Goal: Navigation & Orientation: Find specific page/section

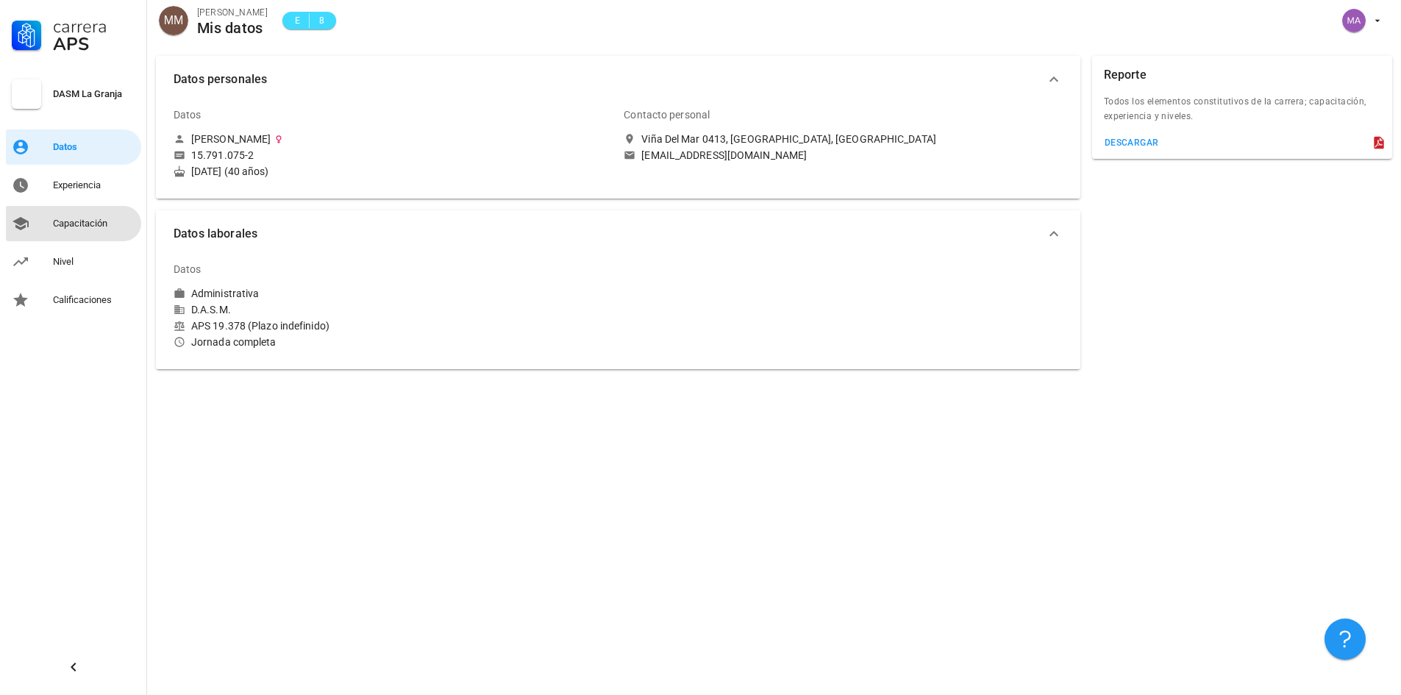
click at [61, 210] on link "Capacitación" at bounding box center [73, 223] width 135 height 35
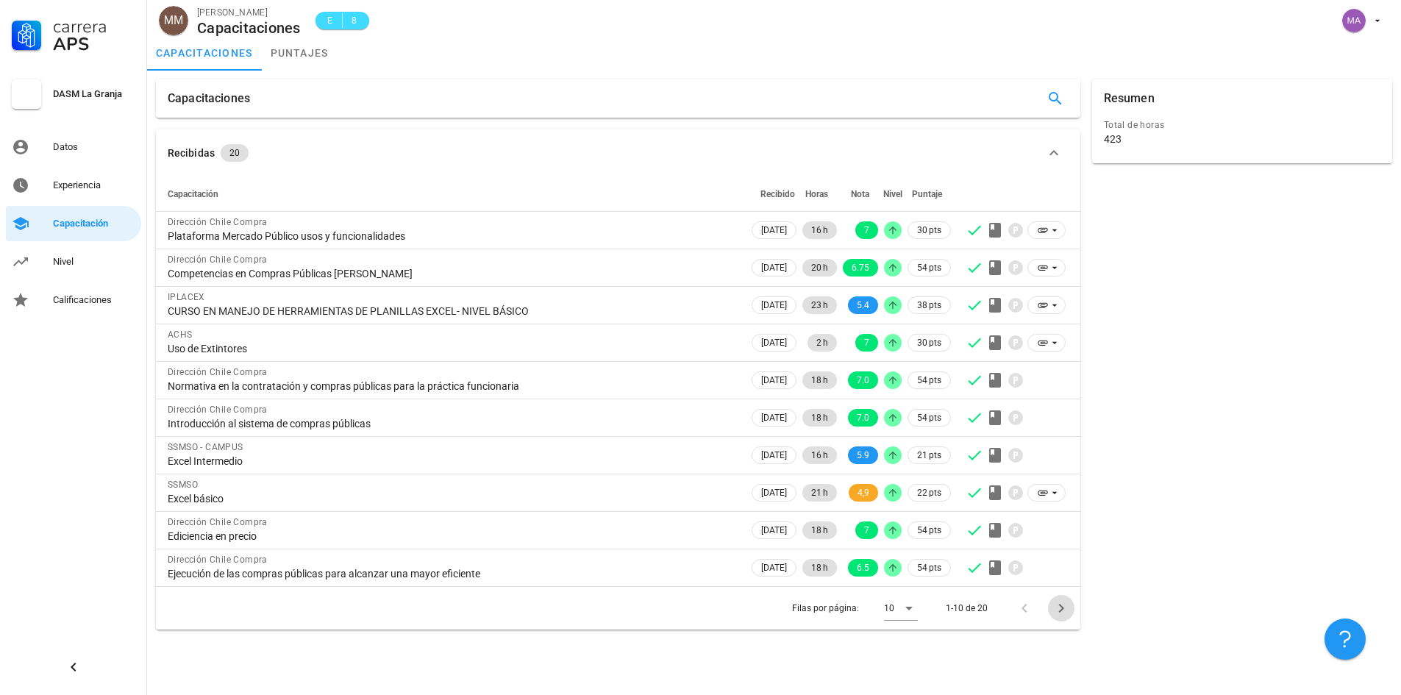
click at [1060, 609] on icon "Página siguiente" at bounding box center [1061, 608] width 18 height 18
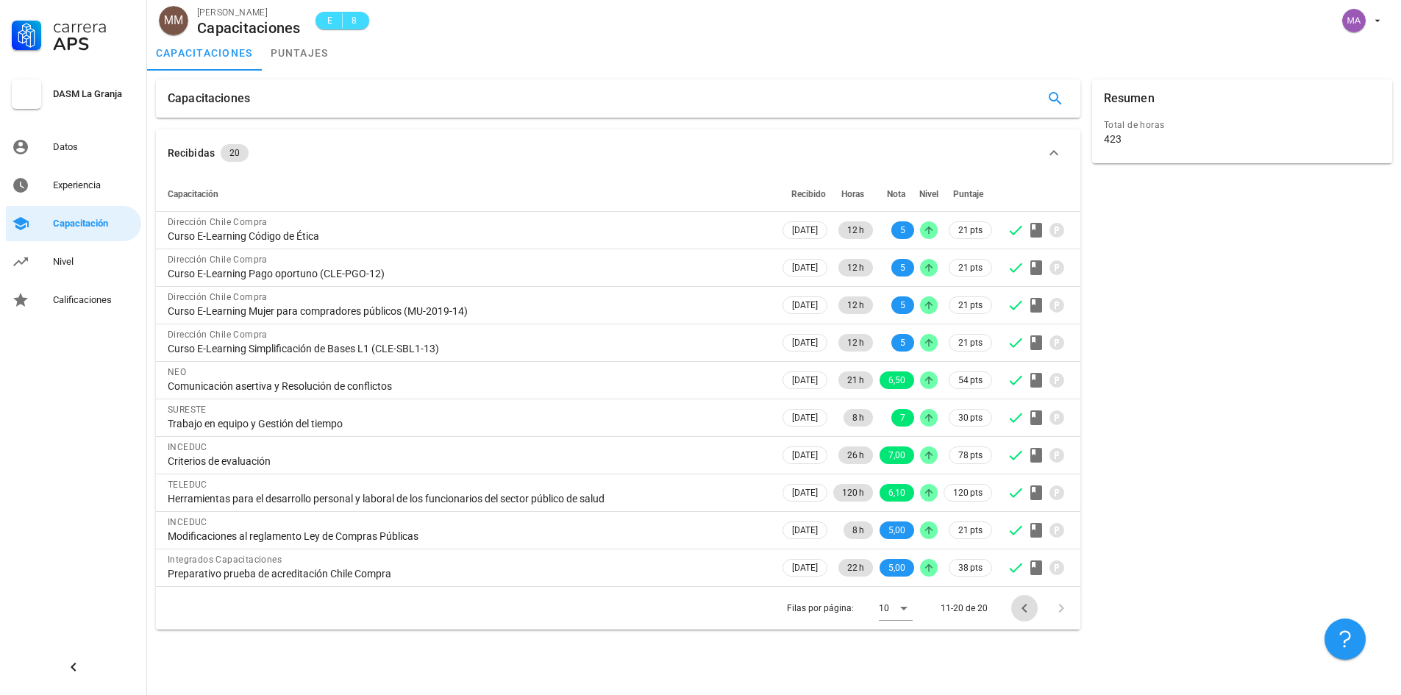
click at [1018, 607] on icon "Página anterior" at bounding box center [1024, 608] width 18 height 18
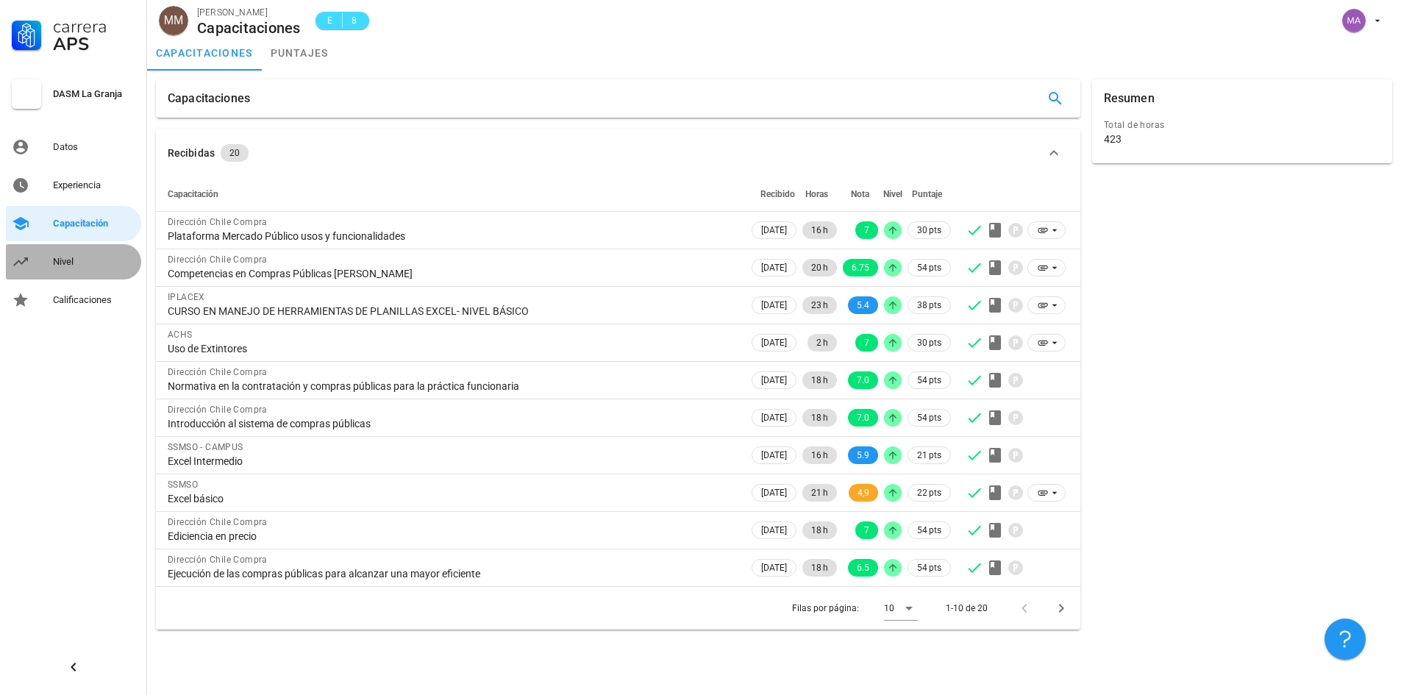
click at [84, 259] on div "Nivel" at bounding box center [94, 262] width 82 height 12
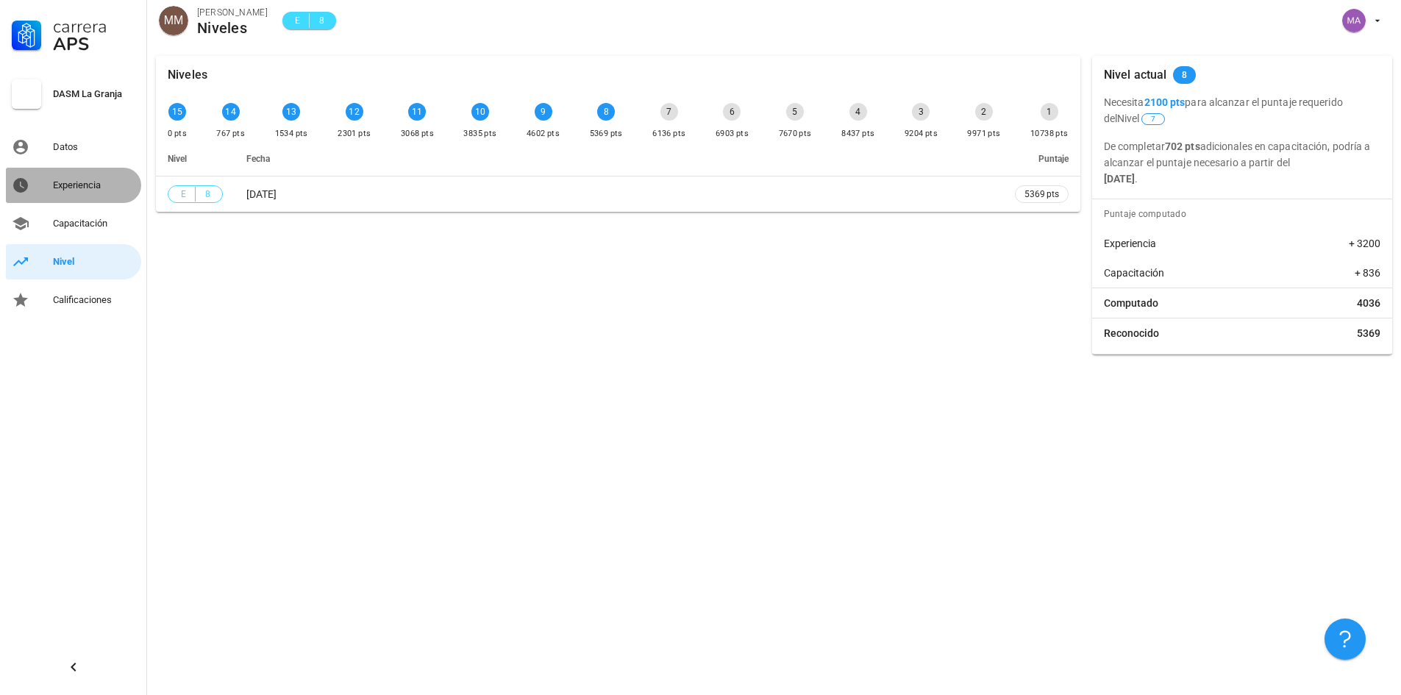
click at [68, 177] on div "Experiencia" at bounding box center [94, 186] width 82 height 24
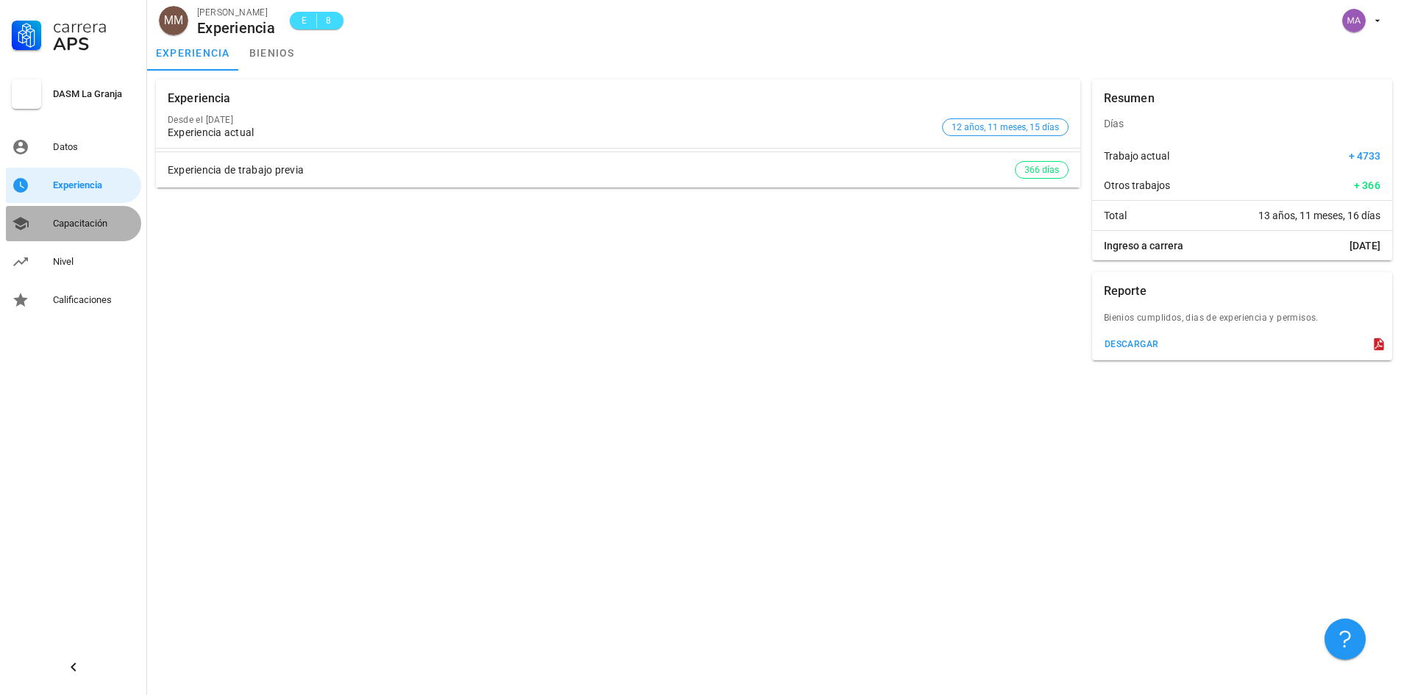
click at [75, 226] on div "Capacitación" at bounding box center [94, 224] width 82 height 12
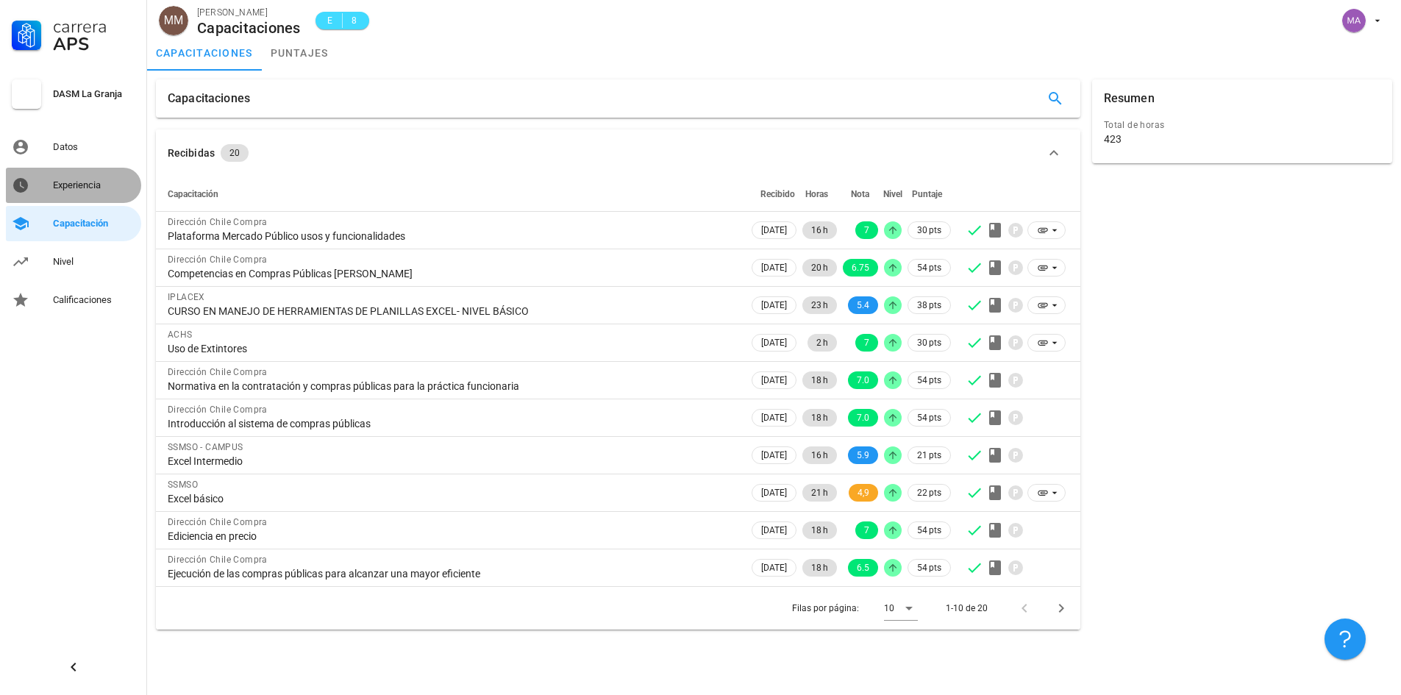
click at [79, 196] on div "Experiencia" at bounding box center [94, 186] width 82 height 24
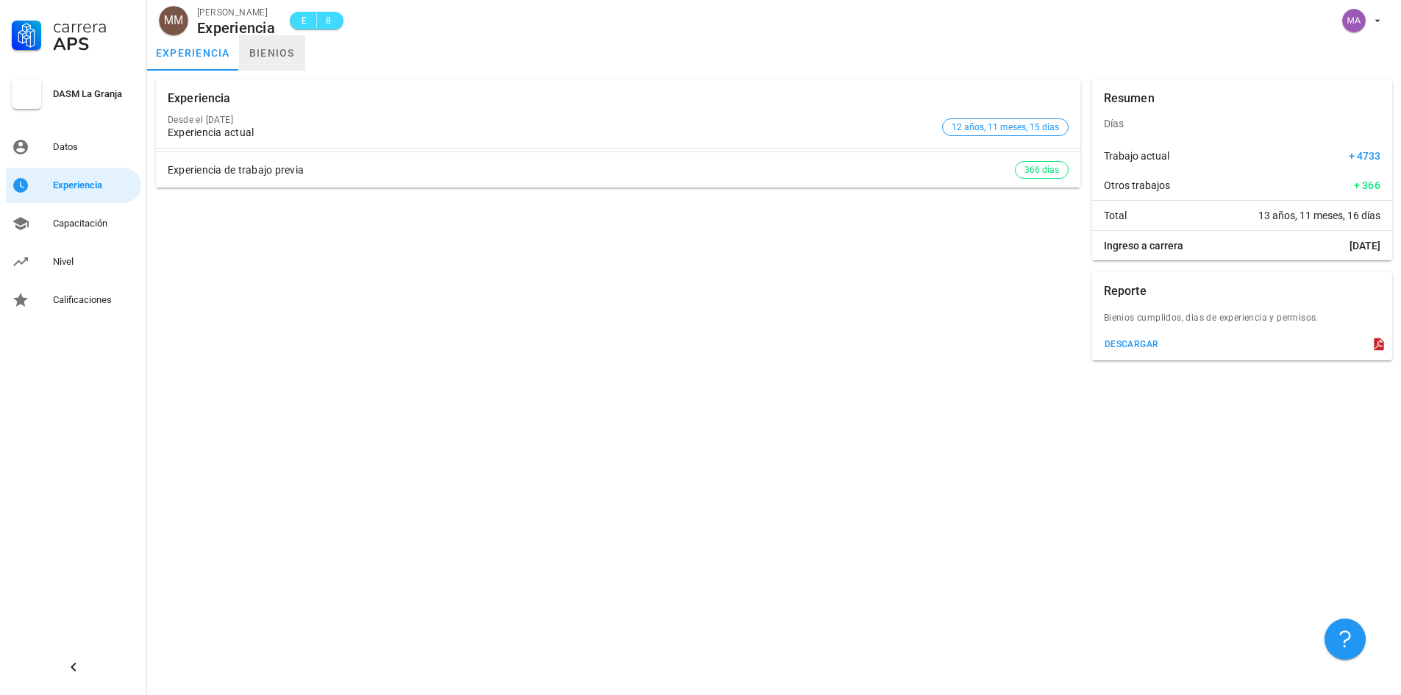
click at [267, 54] on link "bienios" at bounding box center [272, 52] width 66 height 35
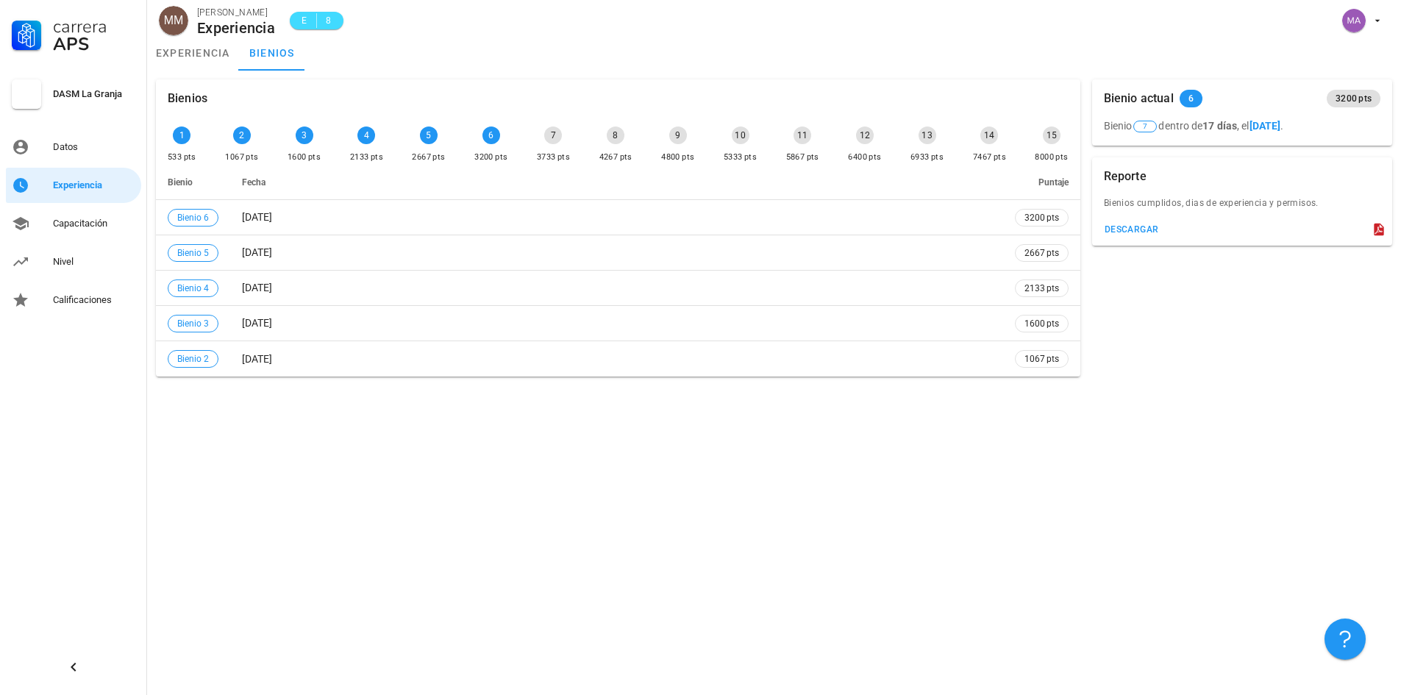
click at [1379, 226] on icon at bounding box center [1378, 229] width 15 height 15
click at [1146, 230] on div "descargar" at bounding box center [1131, 229] width 55 height 10
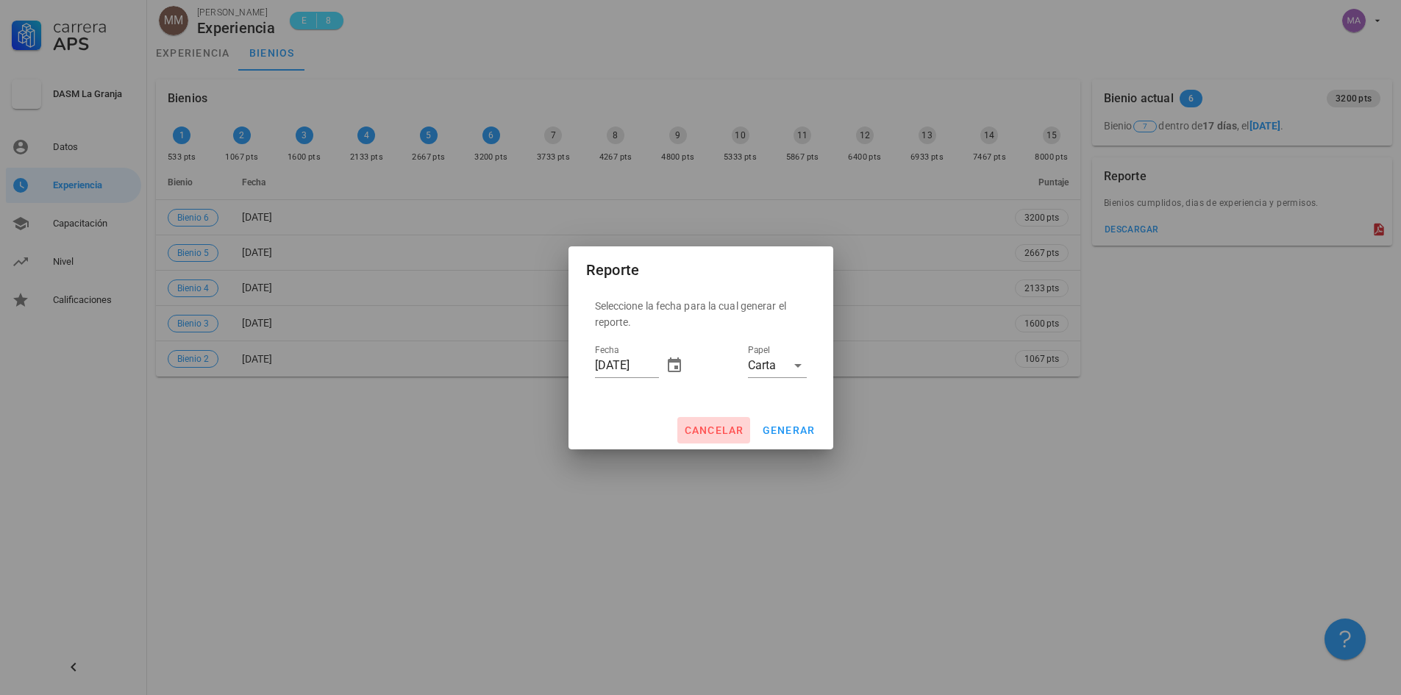
click at [718, 430] on span "cancelar" at bounding box center [713, 430] width 60 height 12
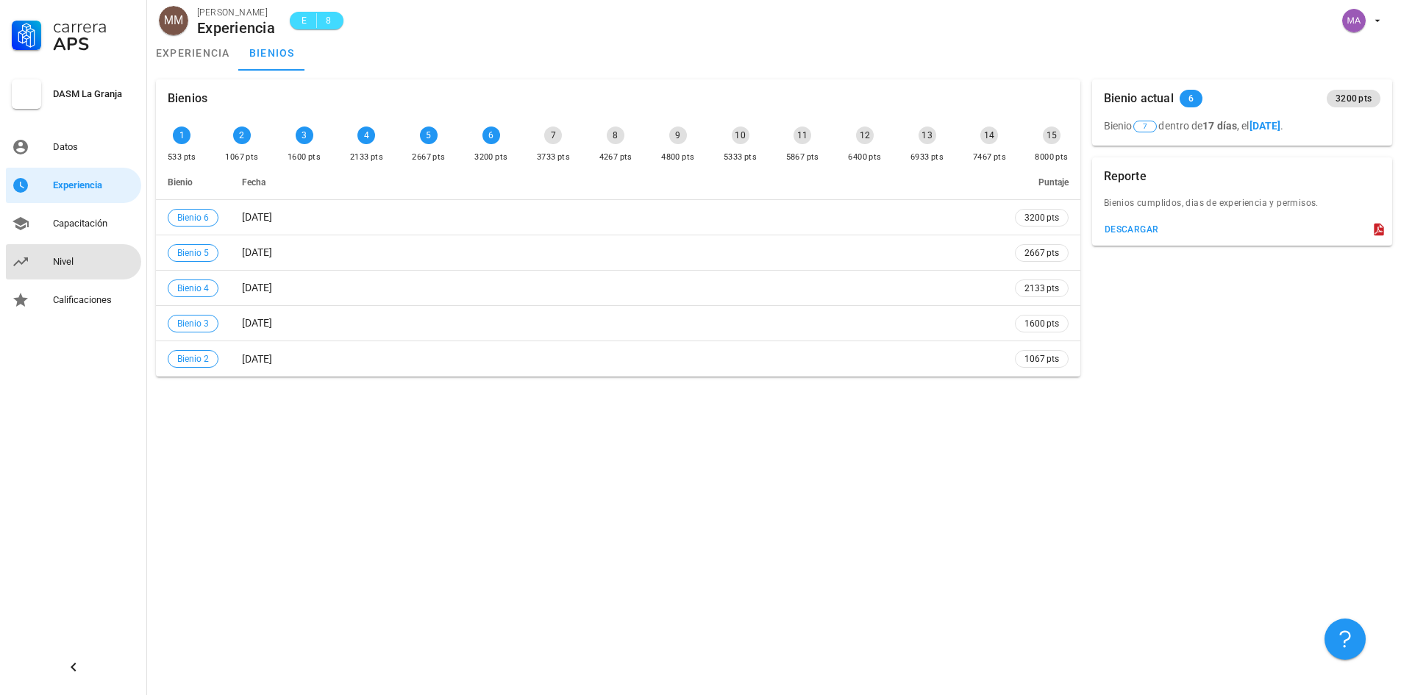
click at [96, 244] on link "Nivel" at bounding box center [73, 261] width 135 height 35
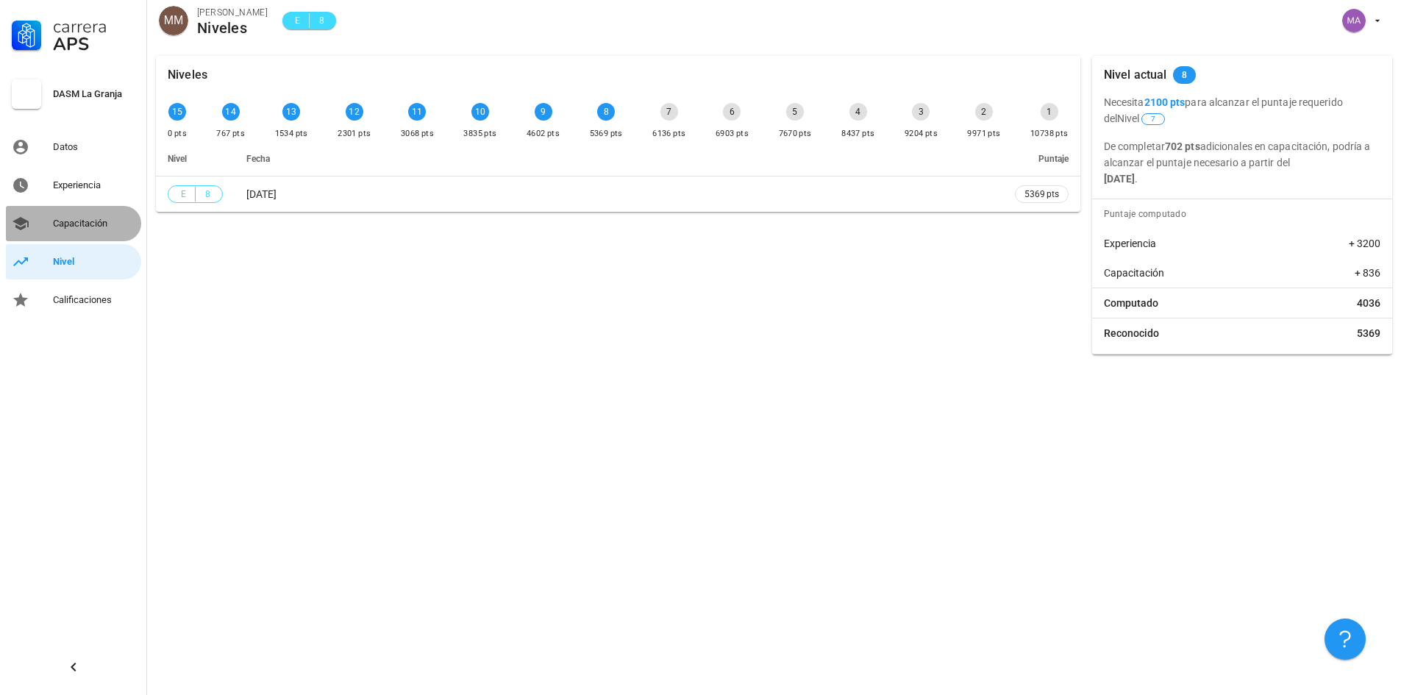
click at [76, 221] on div "Capacitación" at bounding box center [94, 224] width 82 height 12
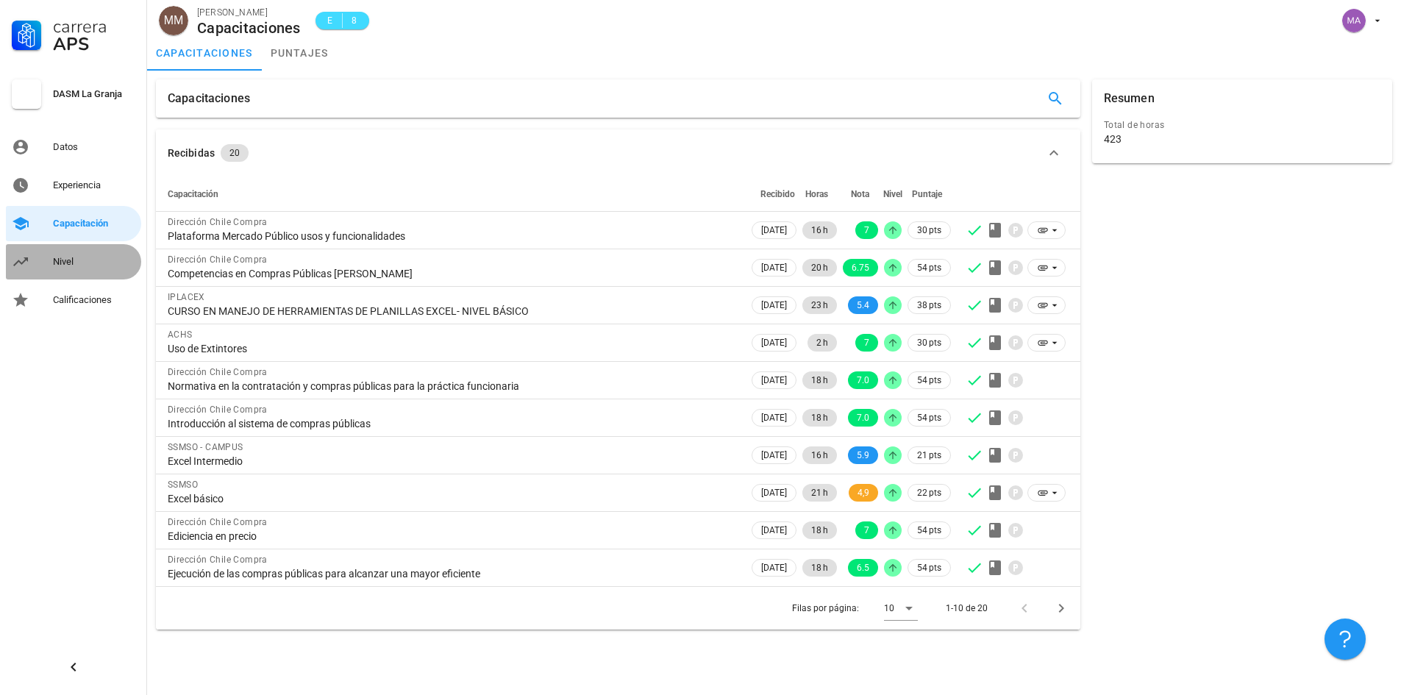
click at [89, 260] on div "Nivel" at bounding box center [94, 262] width 82 height 12
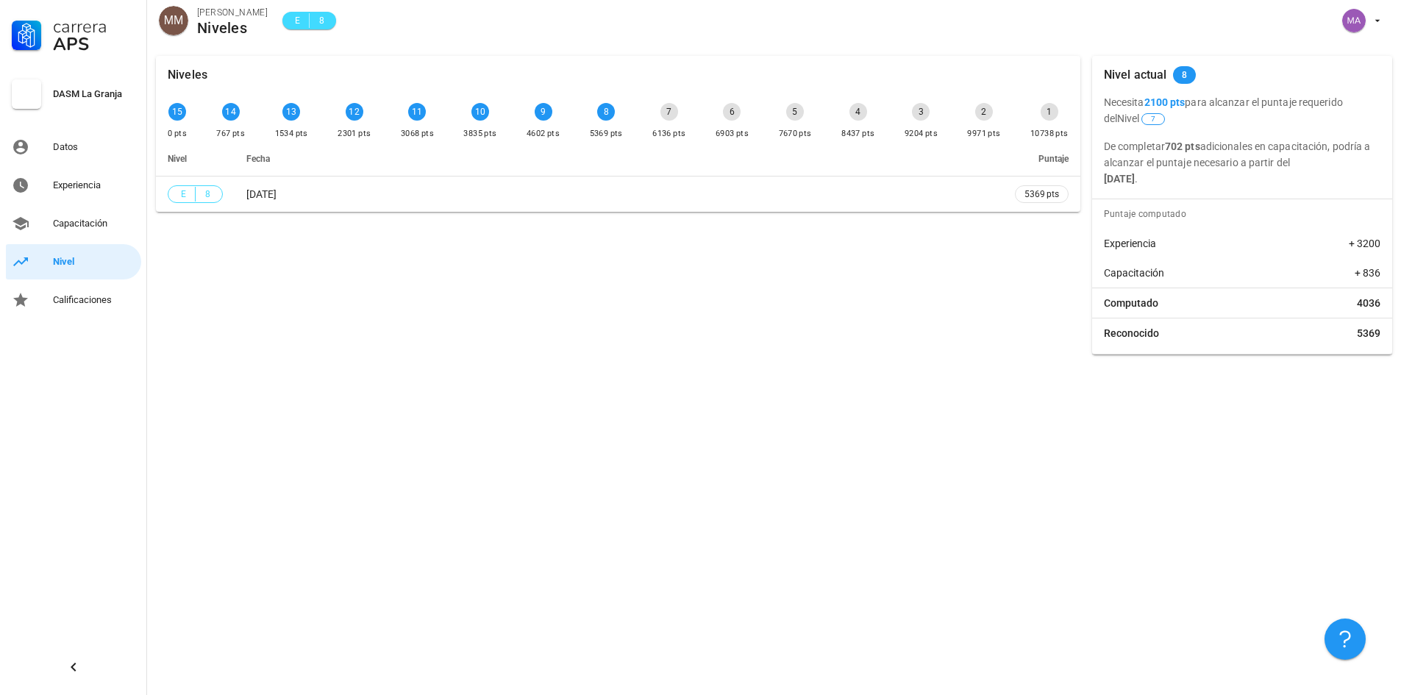
click at [603, 111] on div "8" at bounding box center [606, 112] width 18 height 18
click at [268, 155] on span "Fecha" at bounding box center [258, 159] width 24 height 10
click at [609, 123] on div "8 5369 pts" at bounding box center [606, 122] width 39 height 44
click at [53, 299] on div "Calificaciones" at bounding box center [94, 300] width 82 height 12
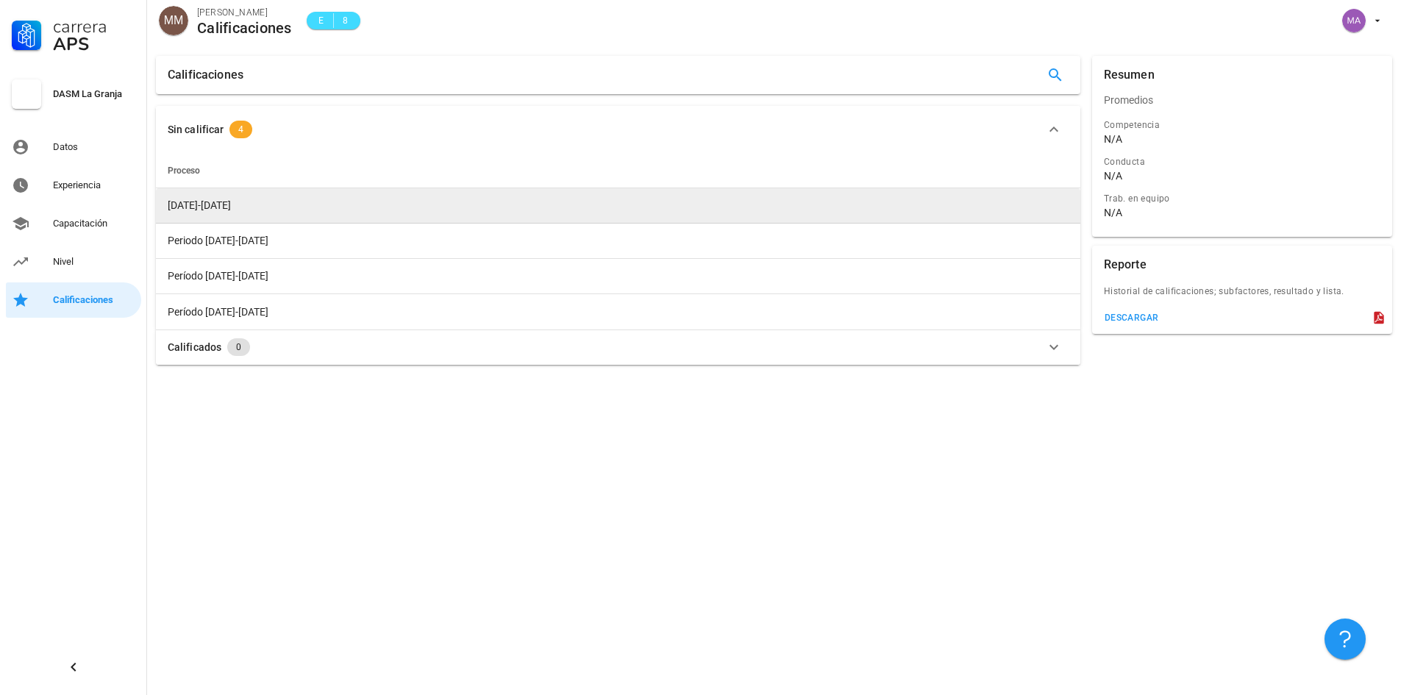
click at [209, 206] on span "[DATE]-[DATE]" at bounding box center [199, 205] width 63 height 12
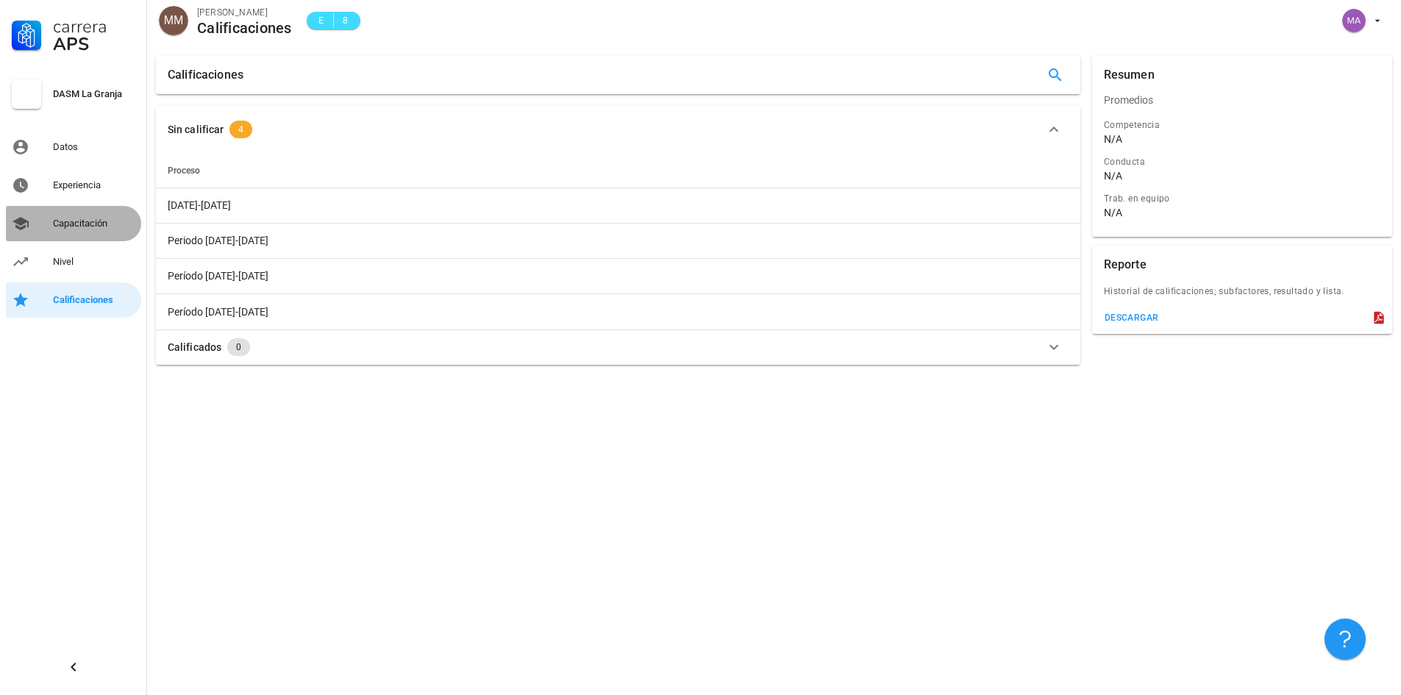
click at [73, 207] on link "Capacitación" at bounding box center [73, 223] width 135 height 35
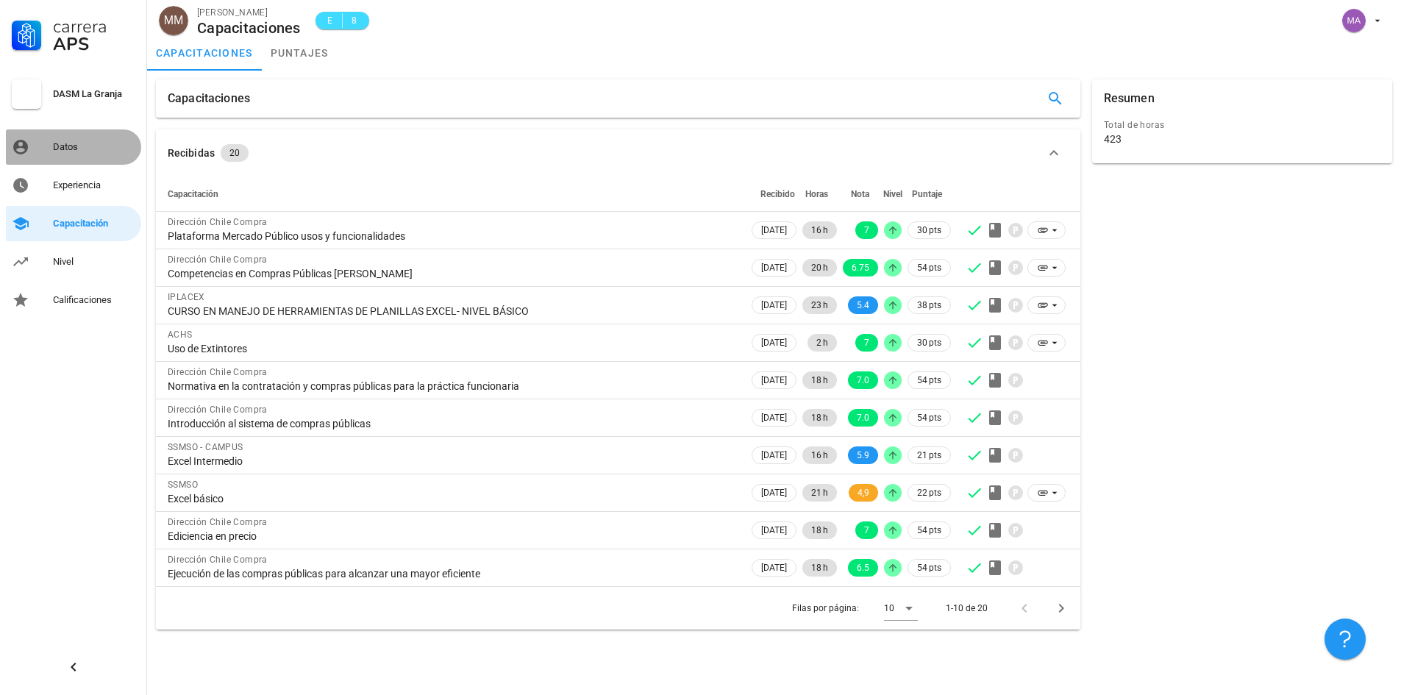
click at [79, 146] on div "Datos" at bounding box center [94, 147] width 82 height 12
